Goal: Transaction & Acquisition: Subscribe to service/newsletter

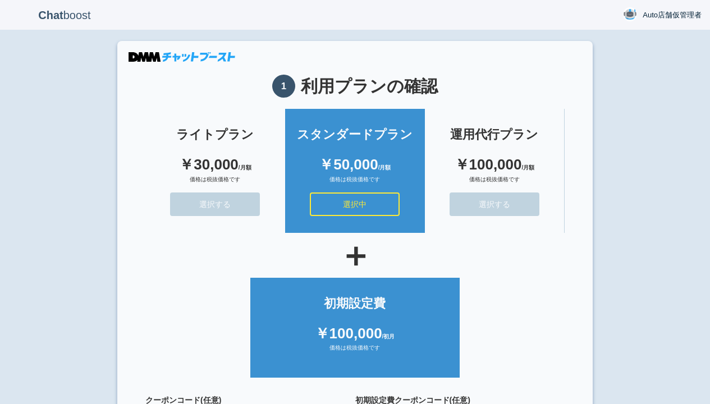
scroll to position [100, 0]
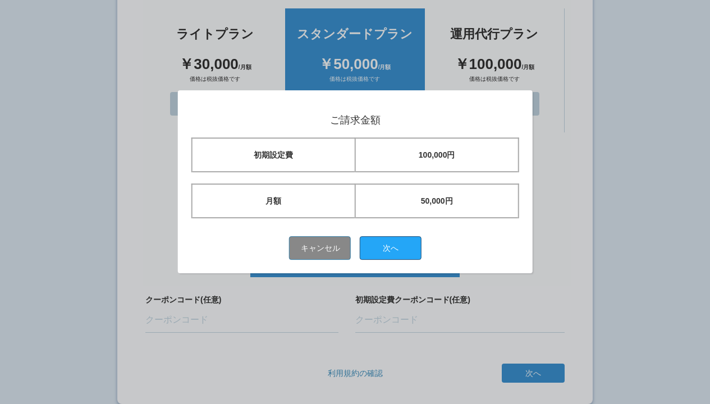
click at [394, 247] on button "次へ" at bounding box center [391, 248] width 62 height 24
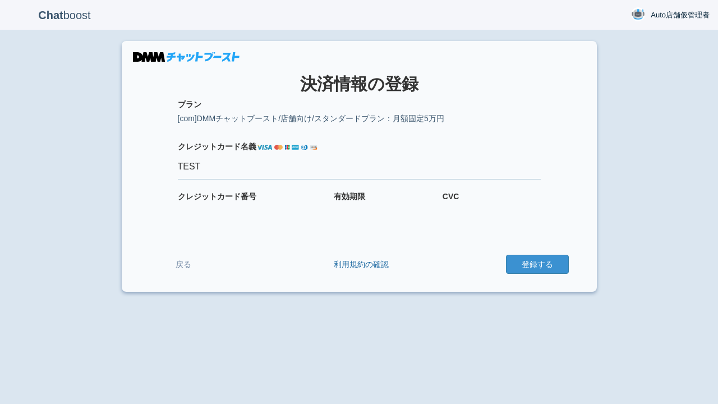
type input "TEST"
click at [537, 264] on button "登録する" at bounding box center [537, 264] width 63 height 19
